Goal: Task Accomplishment & Management: Manage account settings

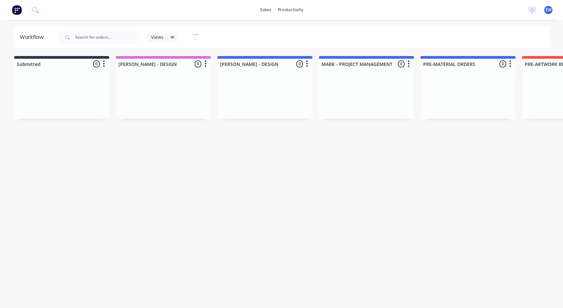
scroll to position [0, 54]
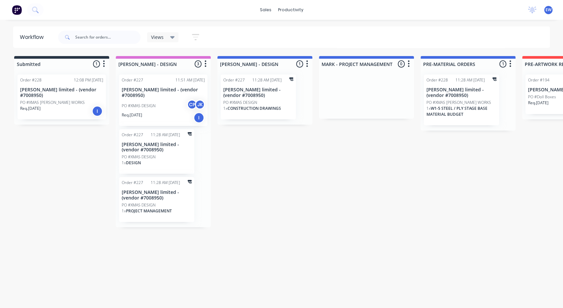
click at [194, 35] on icon "button" at bounding box center [195, 37] width 7 height 8
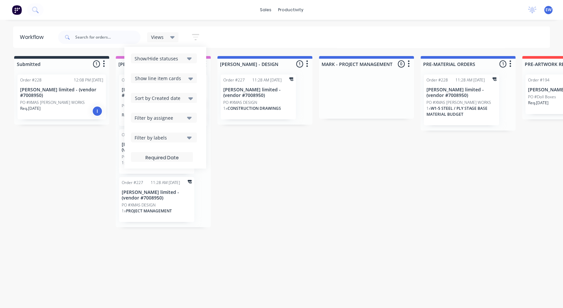
click at [167, 41] on div "Views" at bounding box center [163, 37] width 32 height 10
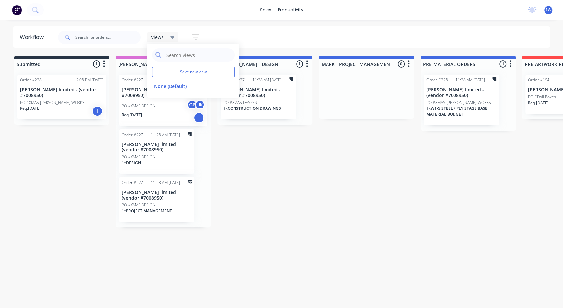
click at [189, 41] on button "button" at bounding box center [195, 37] width 21 height 13
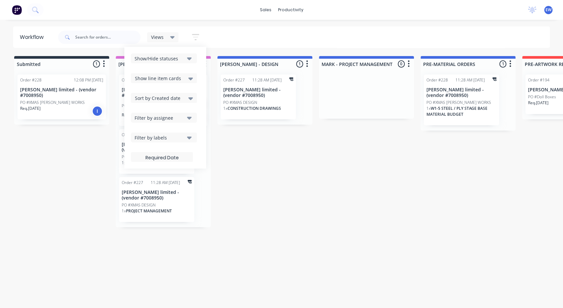
click at [194, 40] on icon "button" at bounding box center [195, 37] width 7 height 8
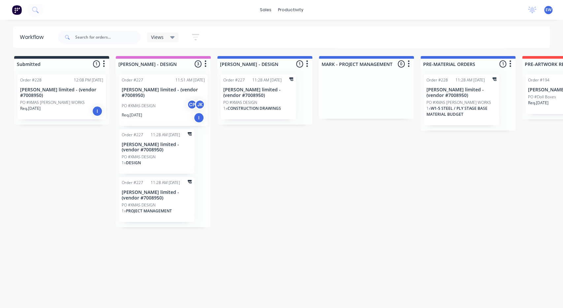
click at [196, 37] on icon "button" at bounding box center [195, 37] width 7 height 8
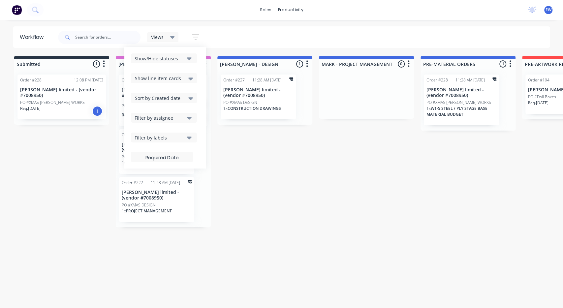
click at [165, 120] on div "Filter by assignee" at bounding box center [160, 118] width 50 height 7
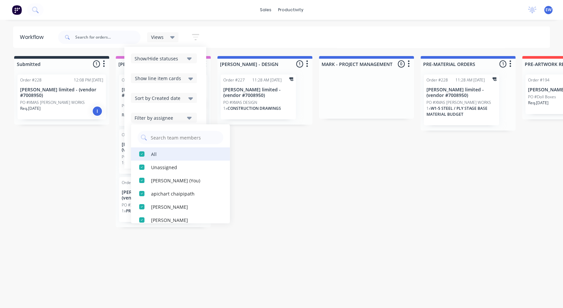
click at [142, 153] on div "button" at bounding box center [141, 154] width 13 height 13
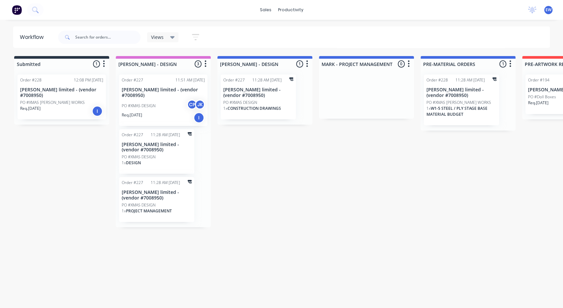
click at [193, 36] on icon "button" at bounding box center [195, 37] width 7 height 8
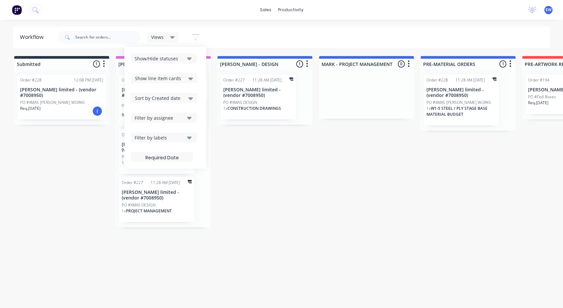
click at [171, 121] on div "Filter by assignee" at bounding box center [160, 118] width 50 height 7
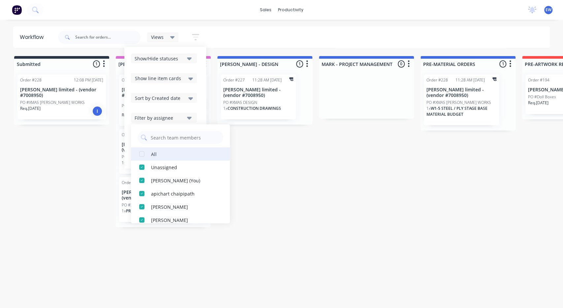
click at [143, 156] on div "button" at bounding box center [141, 154] width 13 height 13
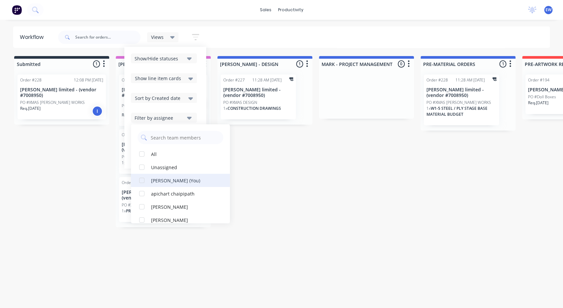
click at [141, 180] on div "button" at bounding box center [141, 180] width 13 height 13
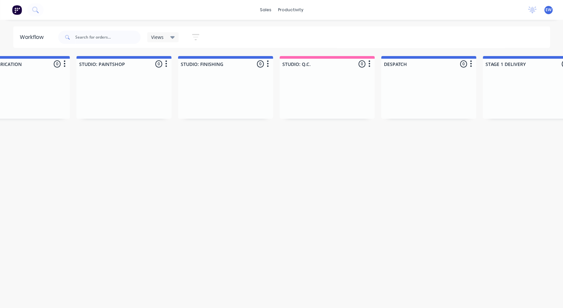
drag, startPoint x: 386, startPoint y: 167, endPoint x: 479, endPoint y: 150, distance: 94.9
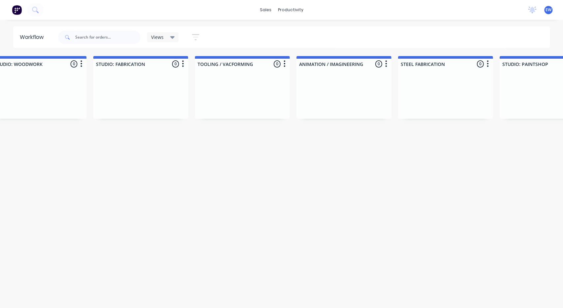
drag, startPoint x: 369, startPoint y: 168, endPoint x: 290, endPoint y: 180, distance: 79.7
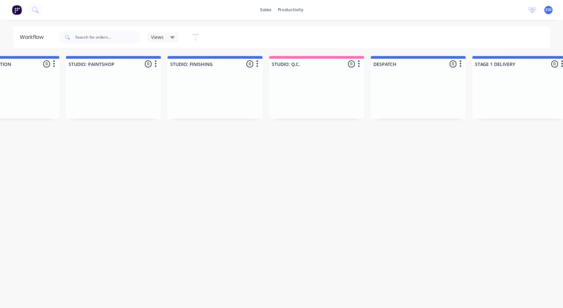
drag, startPoint x: 359, startPoint y: 185, endPoint x: 412, endPoint y: 180, distance: 54.0
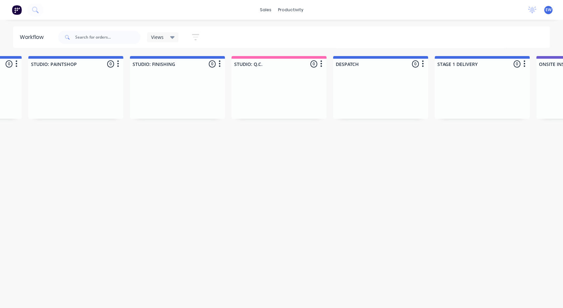
drag, startPoint x: 413, startPoint y: 172, endPoint x: 363, endPoint y: 170, distance: 49.9
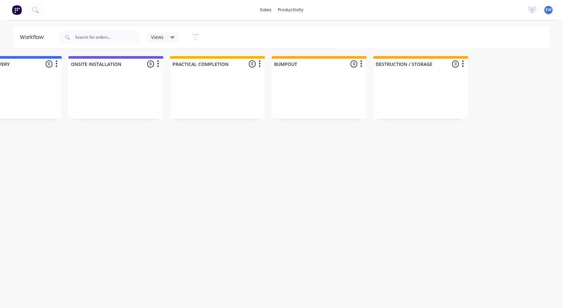
drag, startPoint x: 472, startPoint y: 161, endPoint x: 477, endPoint y: 161, distance: 5.9
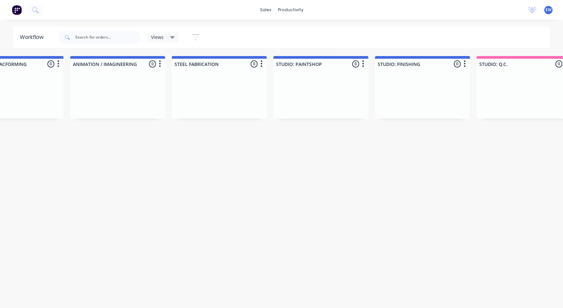
drag, startPoint x: 441, startPoint y: 171, endPoint x: 335, endPoint y: 168, distance: 106.3
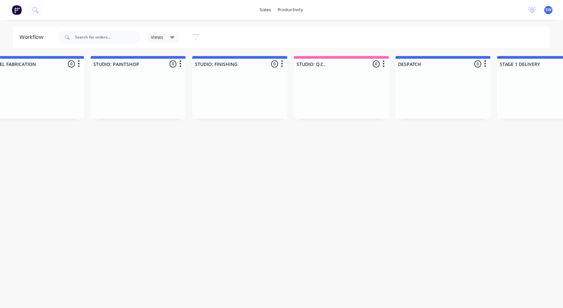
drag, startPoint x: 297, startPoint y: 152, endPoint x: 184, endPoint y: 151, distance: 112.9
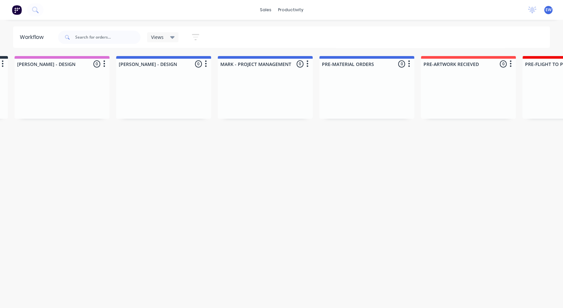
scroll to position [0, 0]
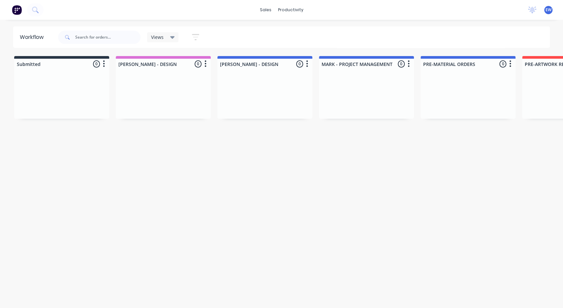
drag, startPoint x: 220, startPoint y: 147, endPoint x: 152, endPoint y: 149, distance: 67.4
click at [274, 3] on div "sales productivity sales Sales Orders Customers Price Level Manager productivit…" at bounding box center [281, 10] width 563 height 20
click at [266, 12] on div "sales" at bounding box center [266, 10] width 18 height 10
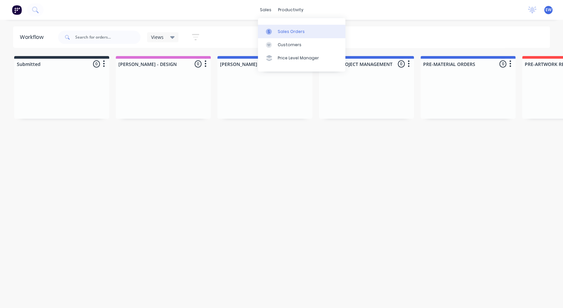
click at [279, 29] on div "Sales Orders" at bounding box center [291, 32] width 27 height 6
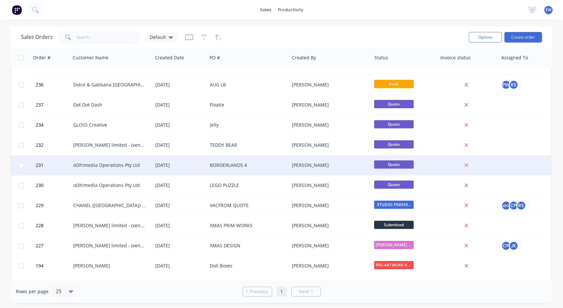
scroll to position [148, 0]
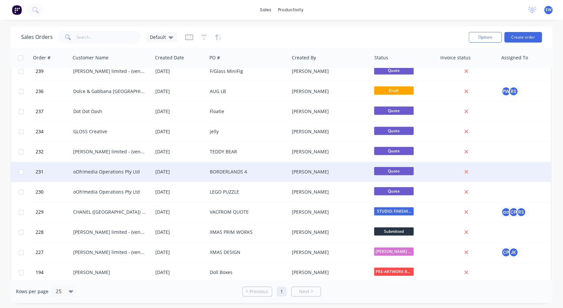
click at [239, 169] on div "BORDERLANDS 4" at bounding box center [248, 172] width 82 height 20
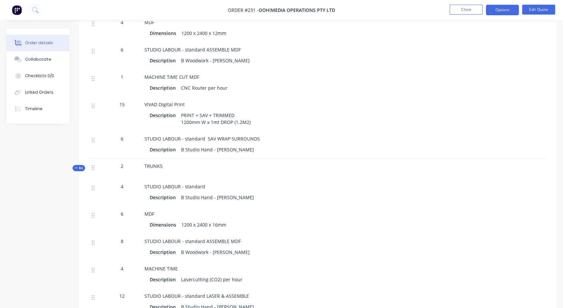
scroll to position [275, 0]
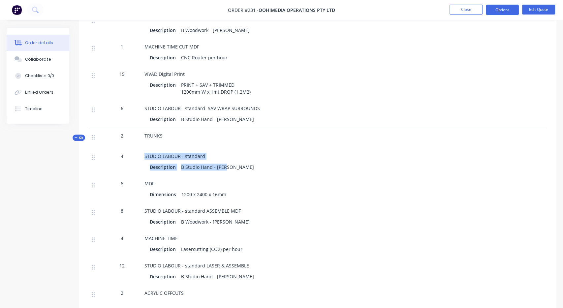
drag, startPoint x: 232, startPoint y: 168, endPoint x: 138, endPoint y: 151, distance: 95.5
click at [138, 151] on div "4 STUDIO LABOUR - standard Description B Studio Hand - [PERSON_NAME]" at bounding box center [318, 162] width 458 height 27
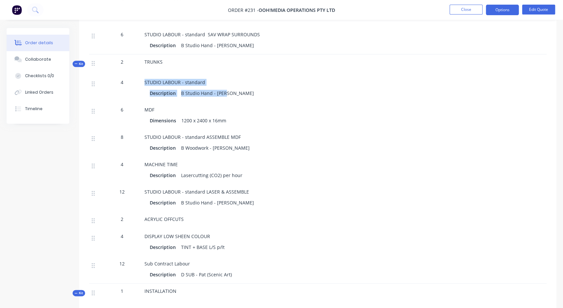
scroll to position [354, 0]
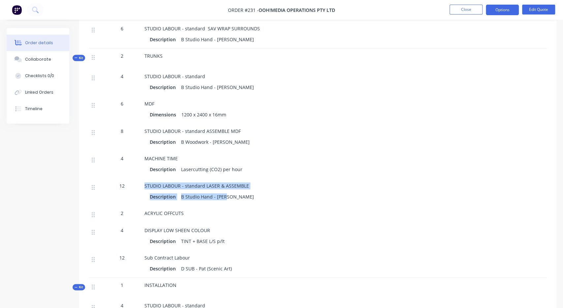
drag, startPoint x: 231, startPoint y: 195, endPoint x: 140, endPoint y: 180, distance: 92.7
click at [140, 180] on div "12 STUDIO LABOUR - standard LASER & ASSEMBLE Description B Studio Hand - [PERSO…" at bounding box center [318, 192] width 458 height 27
click at [260, 196] on div "Description B Studio Hand - [PERSON_NAME]" at bounding box center [274, 197] width 248 height 10
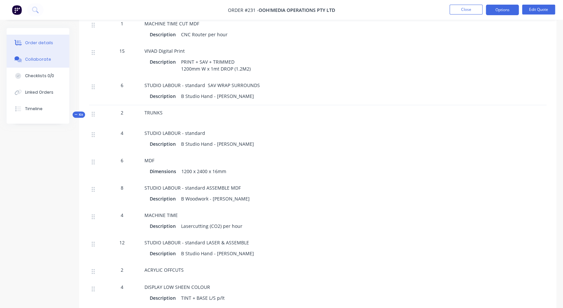
scroll to position [297, 0]
click at [32, 62] on div "Collaborate" at bounding box center [38, 59] width 26 height 6
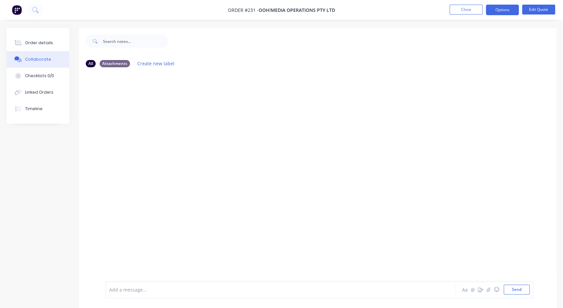
click at [51, 62] on button "Collaborate" at bounding box center [38, 59] width 63 height 16
click at [163, 109] on div at bounding box center [317, 177] width 477 height 209
click at [159, 88] on div at bounding box center [317, 177] width 477 height 209
click at [49, 71] on button "Checklists 0/0" at bounding box center [38, 76] width 63 height 16
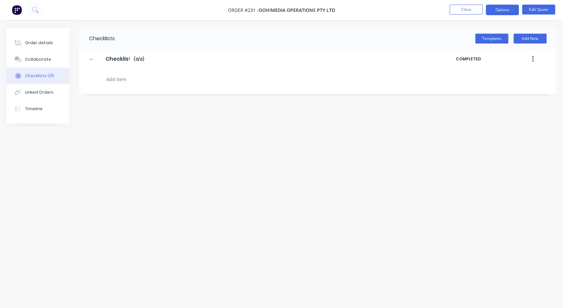
type textarea "x"
click at [44, 60] on div "Collaborate" at bounding box center [38, 59] width 26 height 6
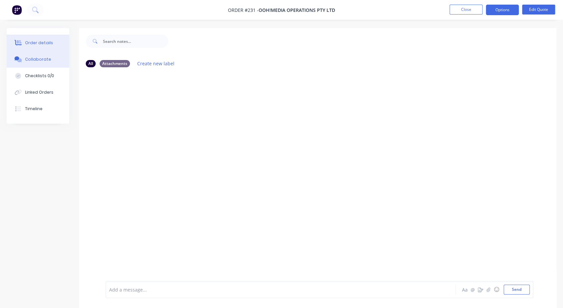
click at [44, 43] on div "Order details" at bounding box center [39, 43] width 28 height 6
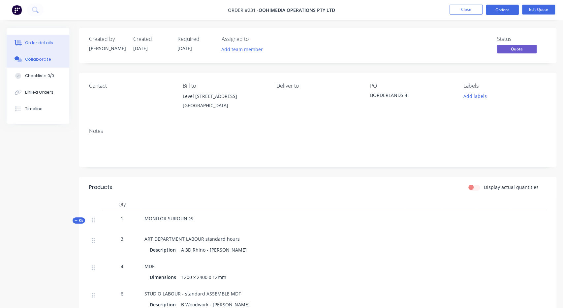
click at [41, 66] on button "Collaborate" at bounding box center [38, 59] width 63 height 16
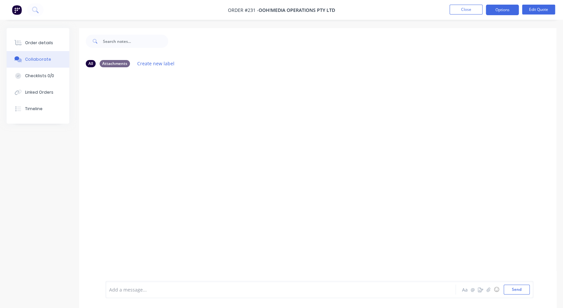
click at [172, 111] on div at bounding box center [317, 177] width 477 height 209
click at [20, 42] on icon at bounding box center [18, 43] width 5 height 6
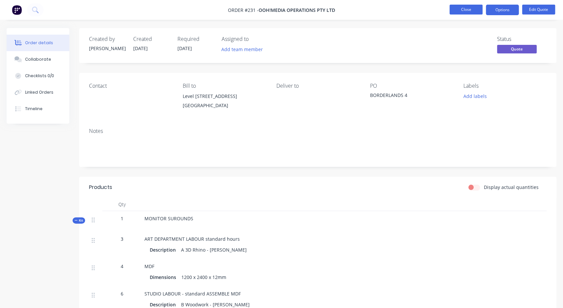
click at [478, 14] on button "Close" at bounding box center [466, 10] width 33 height 10
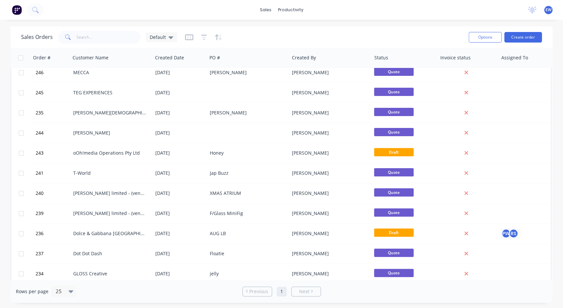
scroll to position [12, 0]
